Goal: Information Seeking & Learning: Learn about a topic

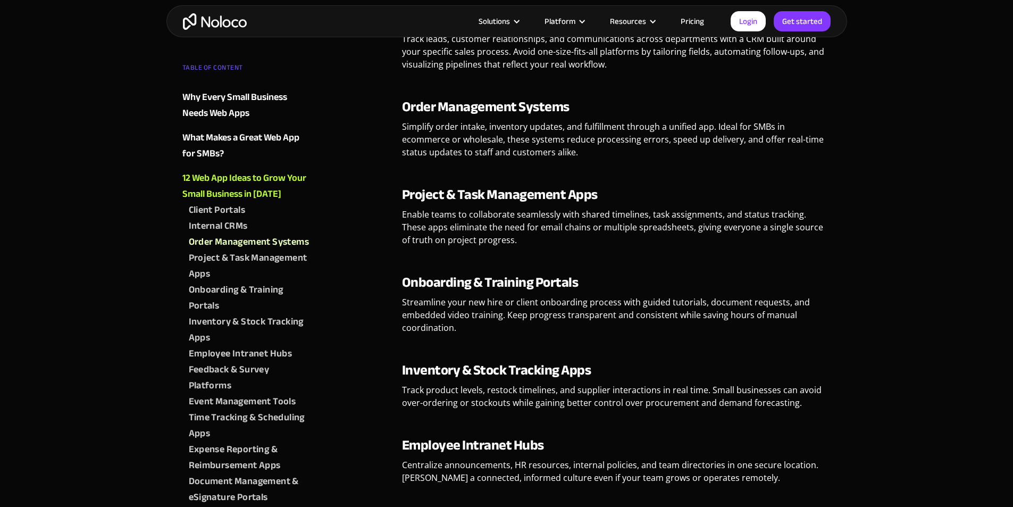
scroll to position [1063, 0]
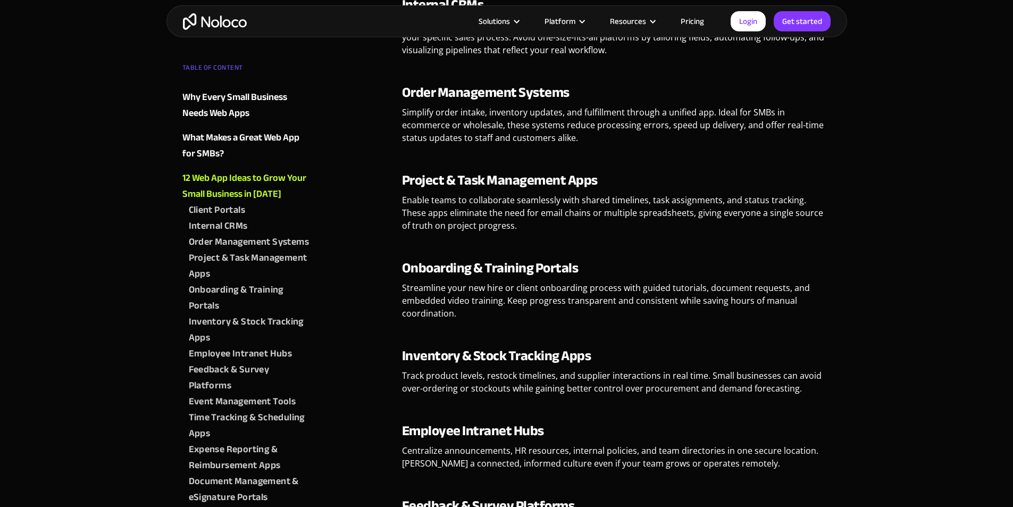
click at [230, 206] on div "Client Portals" at bounding box center [217, 210] width 57 height 16
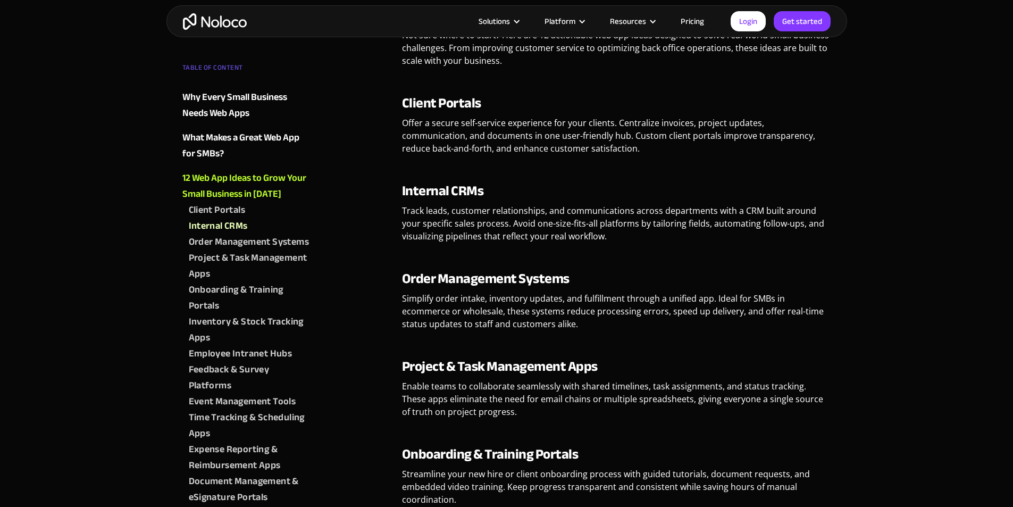
scroll to position [866, 0]
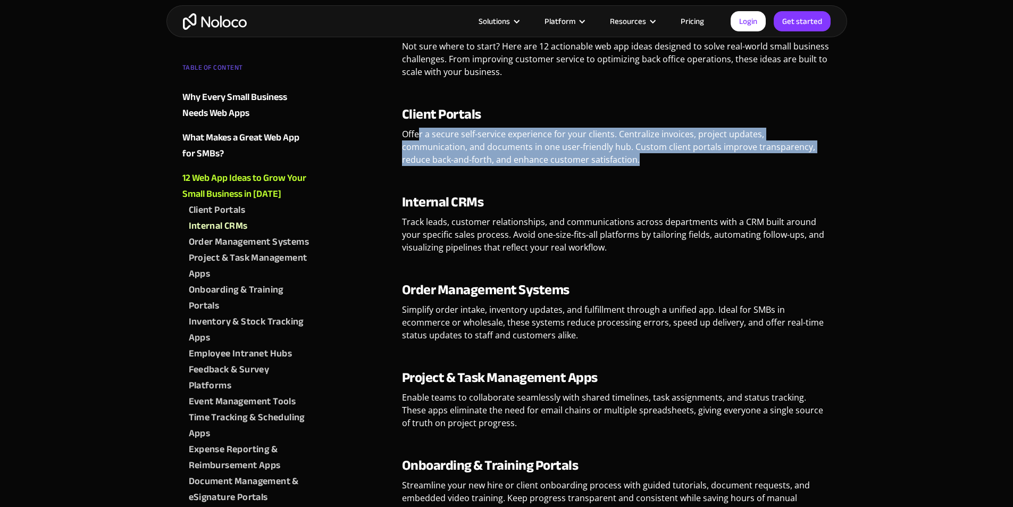
drag, startPoint x: 502, startPoint y: 140, endPoint x: 822, endPoint y: 154, distance: 320.3
click at [822, 154] on p "Offer a secure self-service experience for your clients. Centralize invoices, p…" at bounding box center [616, 151] width 429 height 46
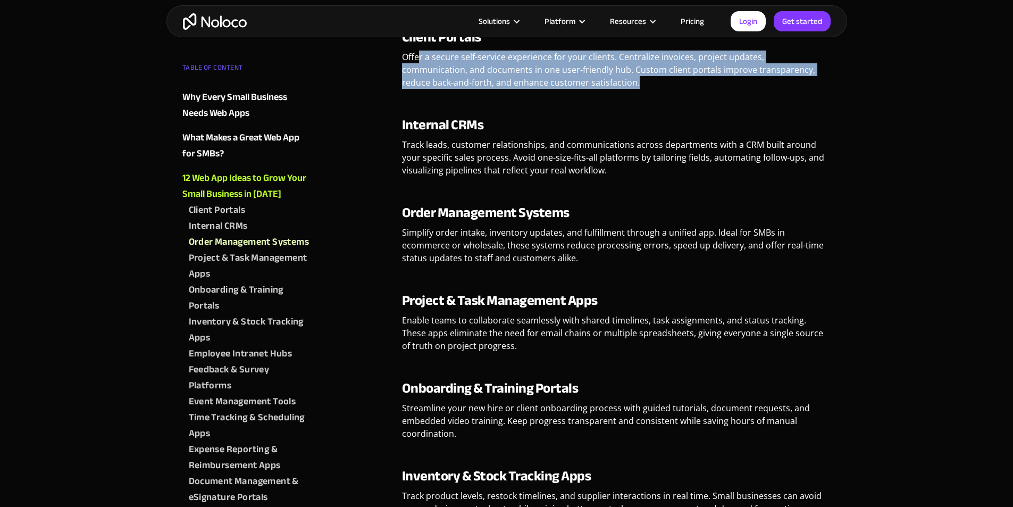
scroll to position [972, 0]
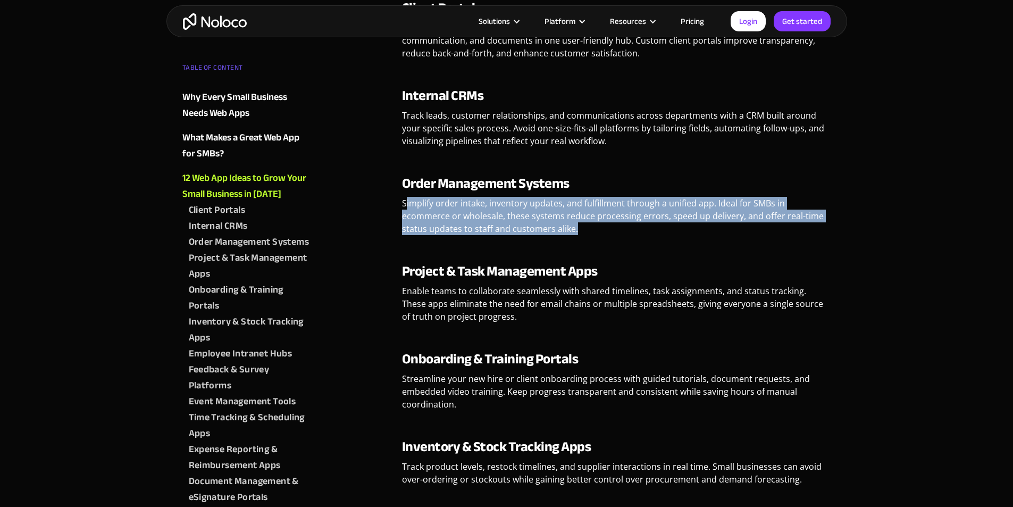
drag, startPoint x: 405, startPoint y: 206, endPoint x: 835, endPoint y: 230, distance: 430.7
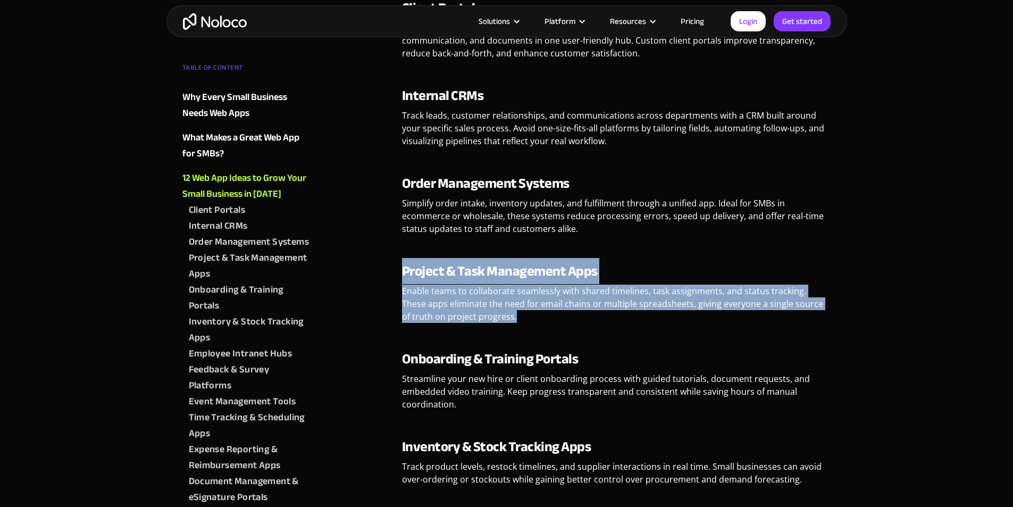
drag, startPoint x: 401, startPoint y: 269, endPoint x: 623, endPoint y: 318, distance: 226.9
click at [623, 318] on div "Project & Task Management Apps Enable teams to collaborate seamlessly with shar…" at bounding box center [616, 297] width 429 height 68
click at [623, 318] on p "Enable teams to collaborate seamlessly with shared timelines, task assignments,…" at bounding box center [616, 307] width 429 height 46
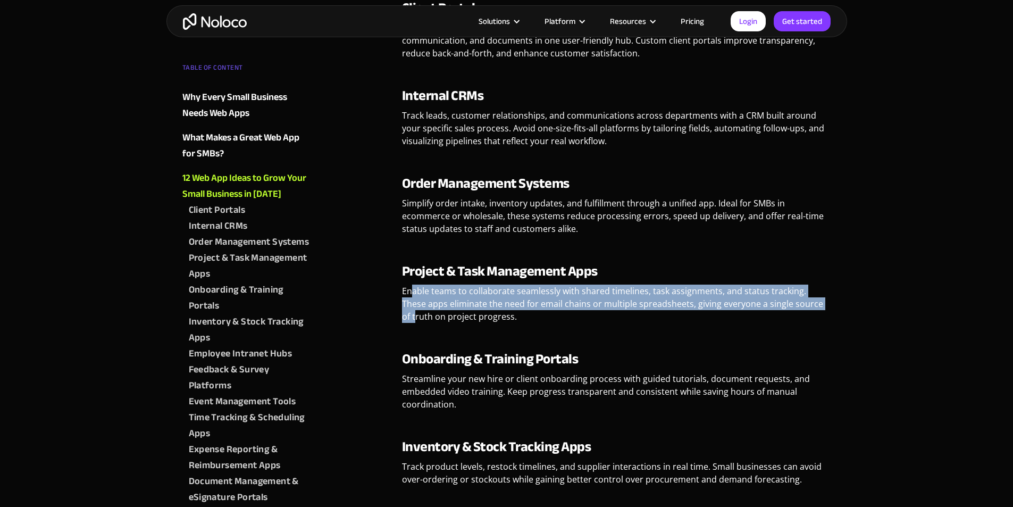
drag, startPoint x: 410, startPoint y: 294, endPoint x: 805, endPoint y: 308, distance: 395.2
click at [806, 307] on p "Enable teams to collaborate seamlessly with shared timelines, task assignments,…" at bounding box center [616, 307] width 429 height 46
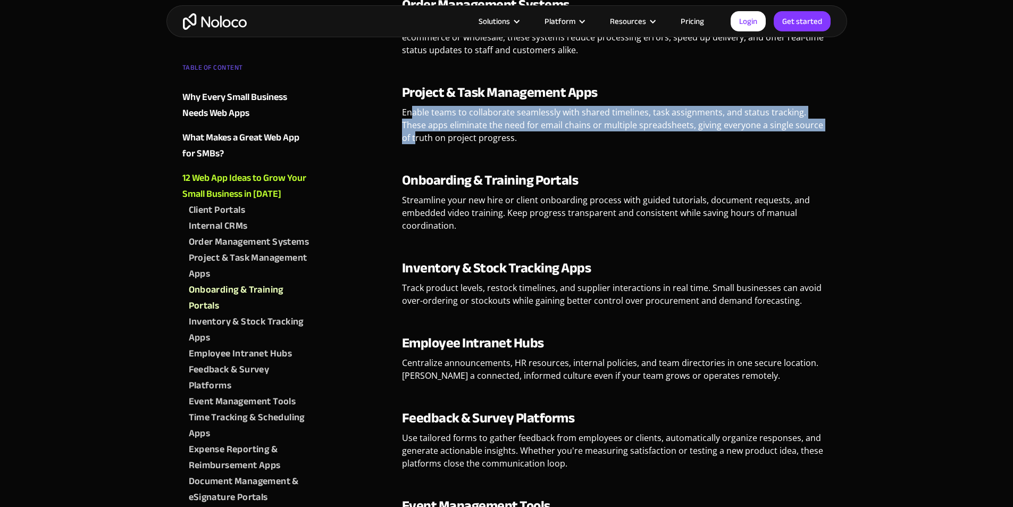
scroll to position [1185, 0]
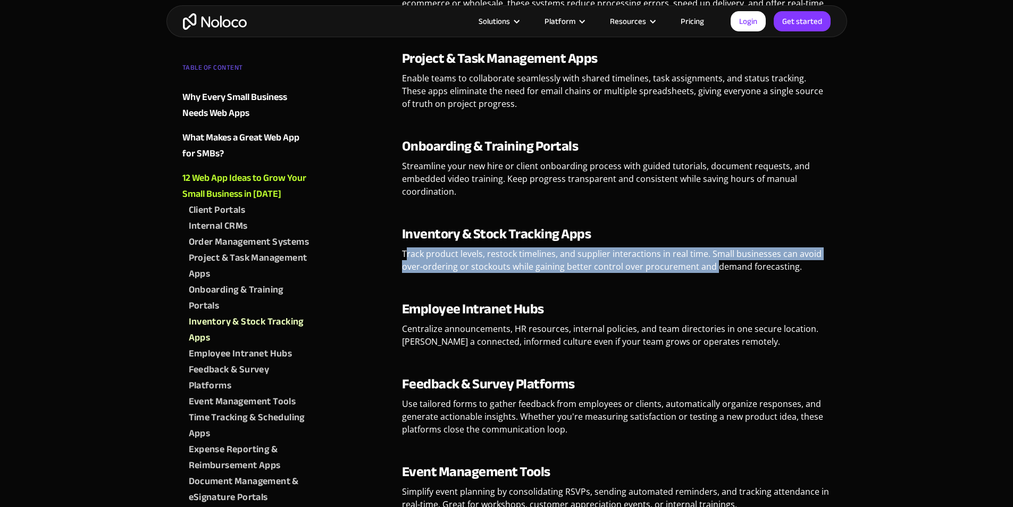
drag, startPoint x: 408, startPoint y: 249, endPoint x: 711, endPoint y: 268, distance: 303.6
click at [711, 268] on p "Track product levels, restock timelines, and supplier interactions in real time…" at bounding box center [616, 263] width 429 height 33
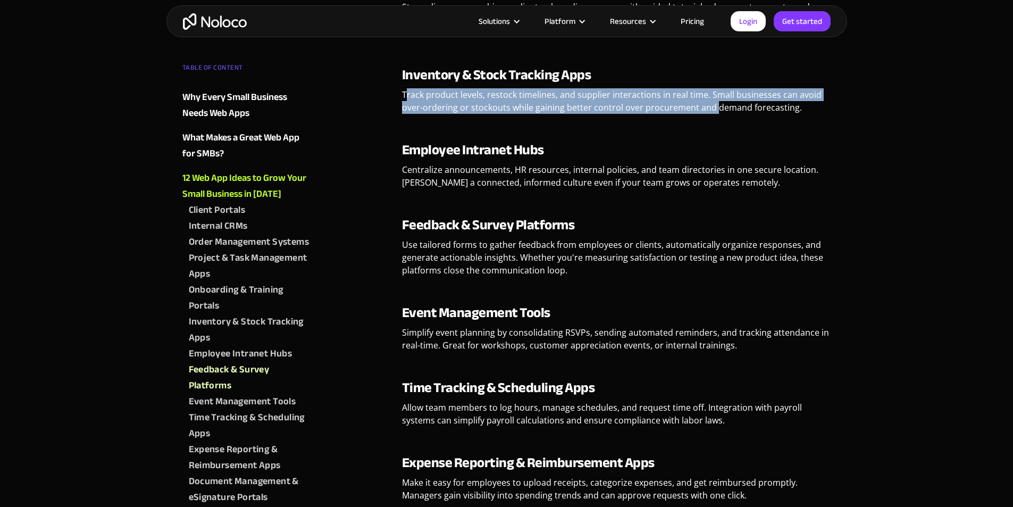
scroll to position [1344, 0]
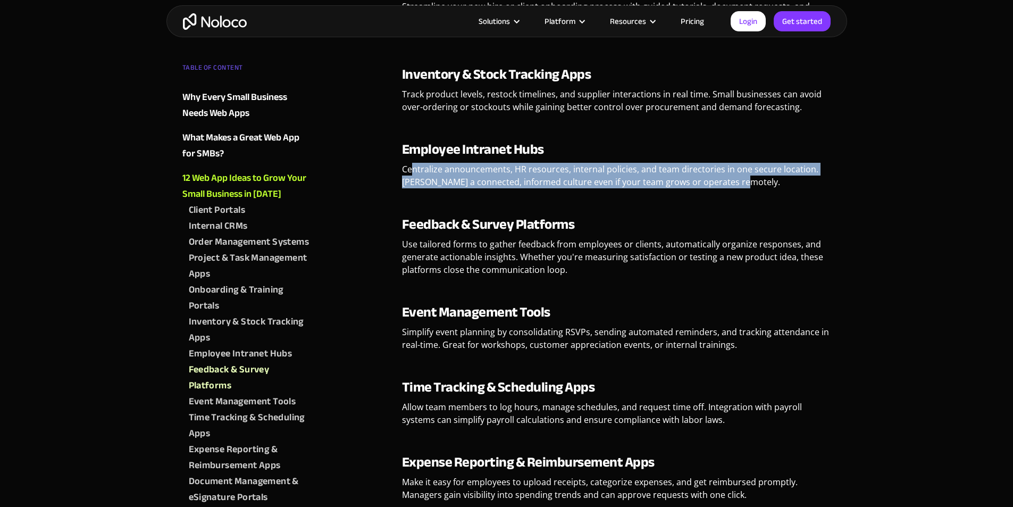
drag, startPoint x: 411, startPoint y: 172, endPoint x: 775, endPoint y: 184, distance: 363.8
click at [775, 184] on p "Centralize announcements, HR resources, internal policies, and team directories…" at bounding box center [616, 179] width 429 height 33
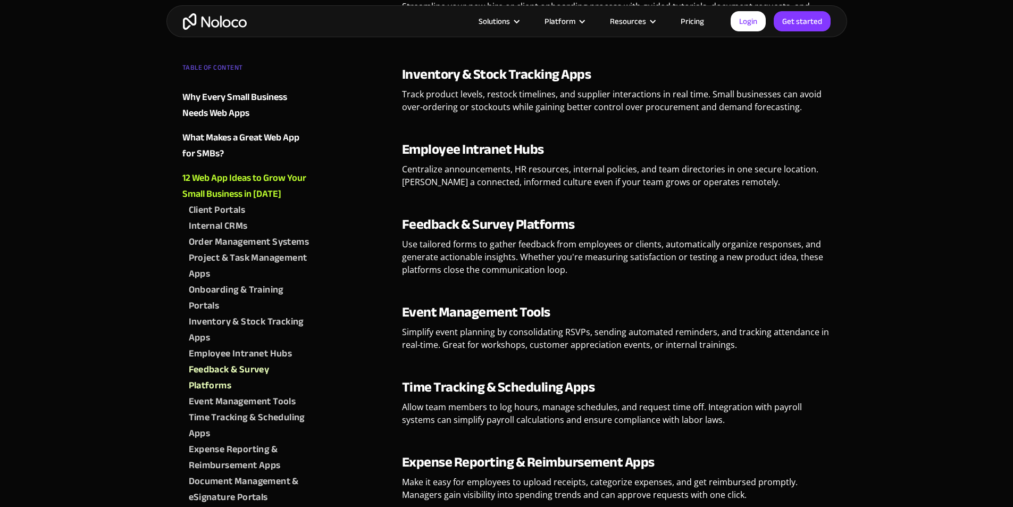
click at [720, 224] on h3 "Feedback & Survey Platforms" at bounding box center [616, 224] width 429 height 16
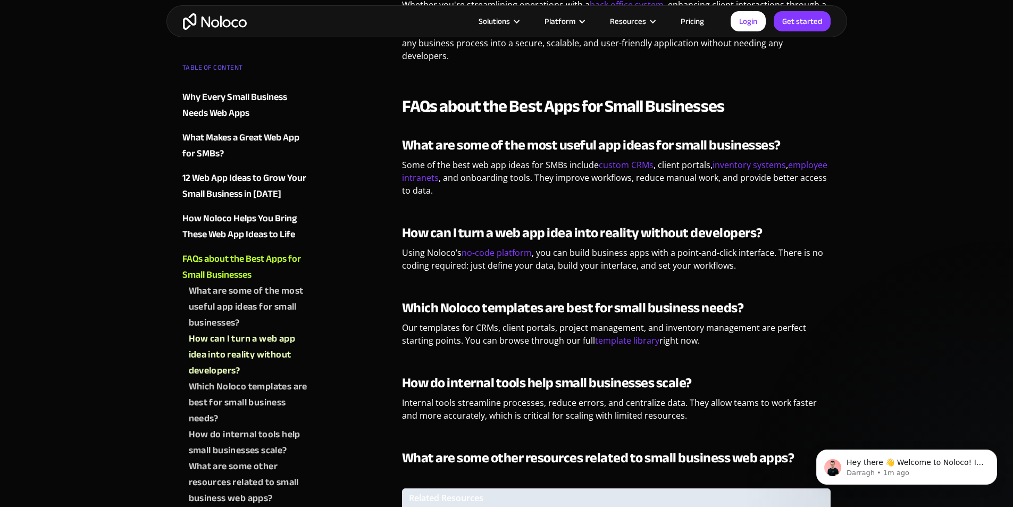
scroll to position [2354, 0]
